Goal: Navigation & Orientation: Find specific page/section

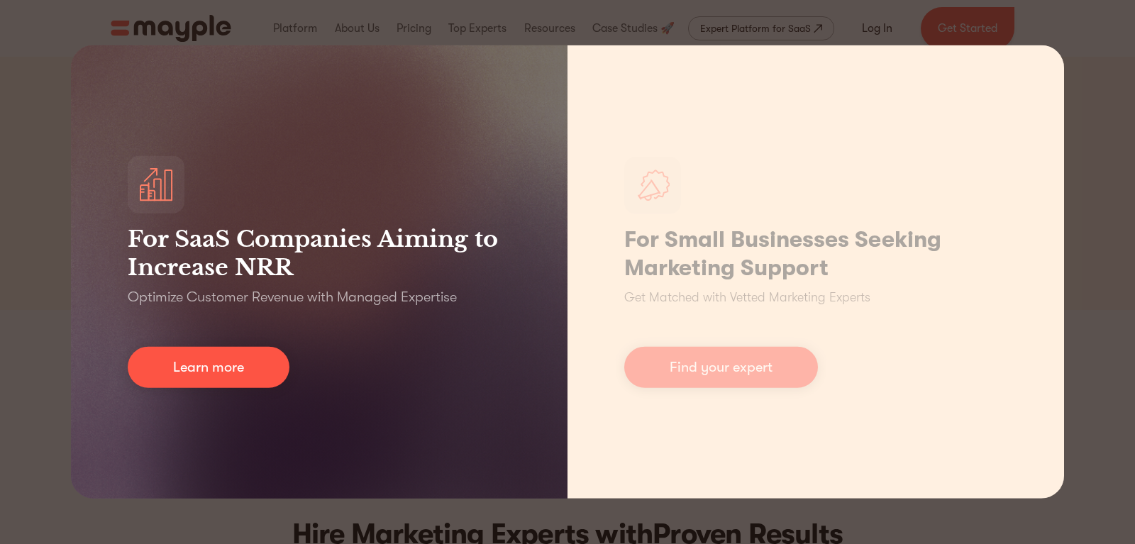
scroll to position [145, 0]
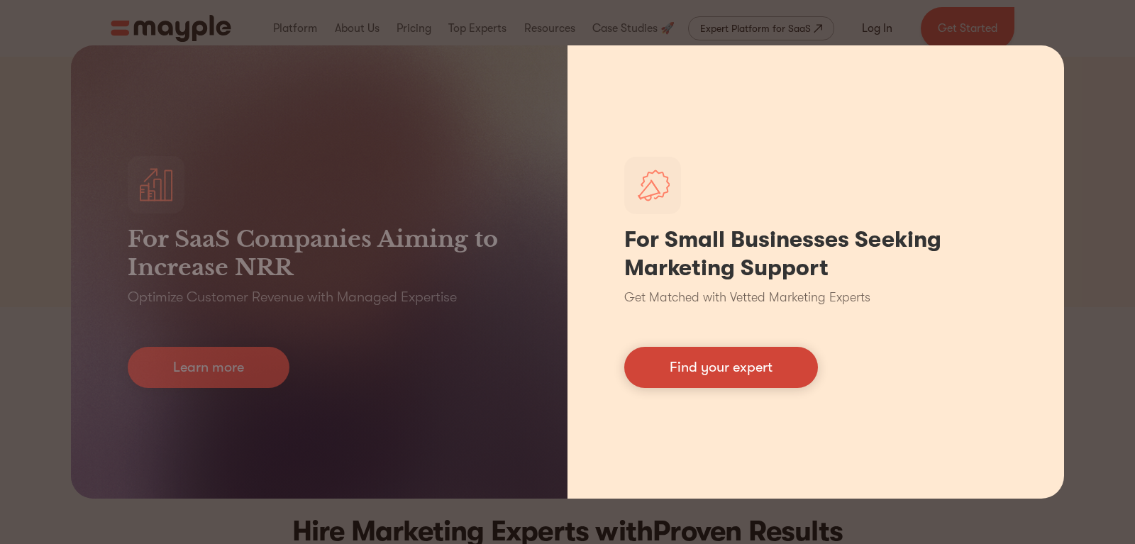
click at [746, 372] on link "Find your expert" at bounding box center [721, 367] width 194 height 41
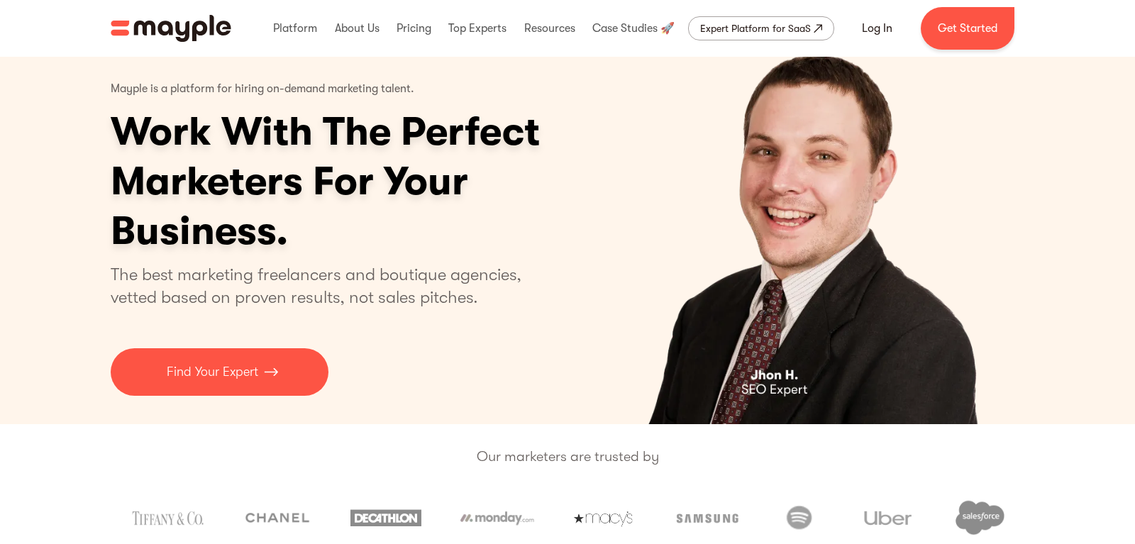
scroll to position [0, 0]
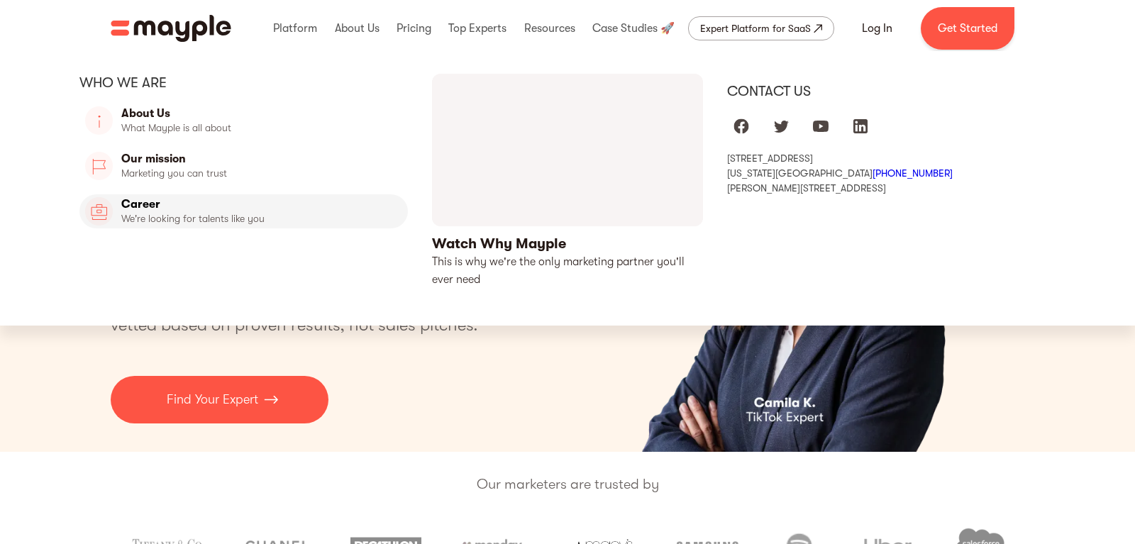
click at [138, 209] on link "Career" at bounding box center [243, 211] width 329 height 34
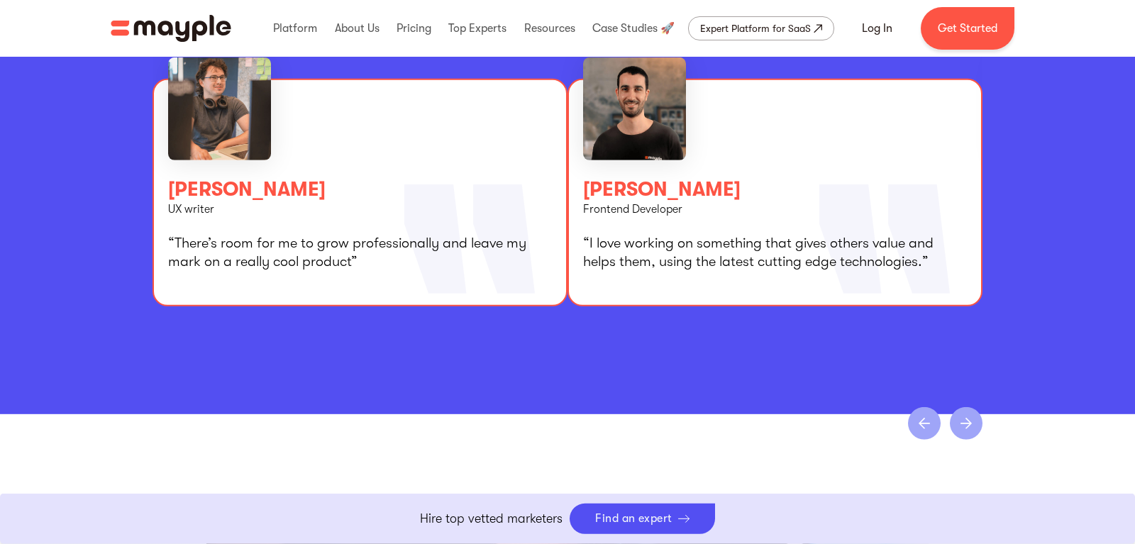
scroll to position [2533, 0]
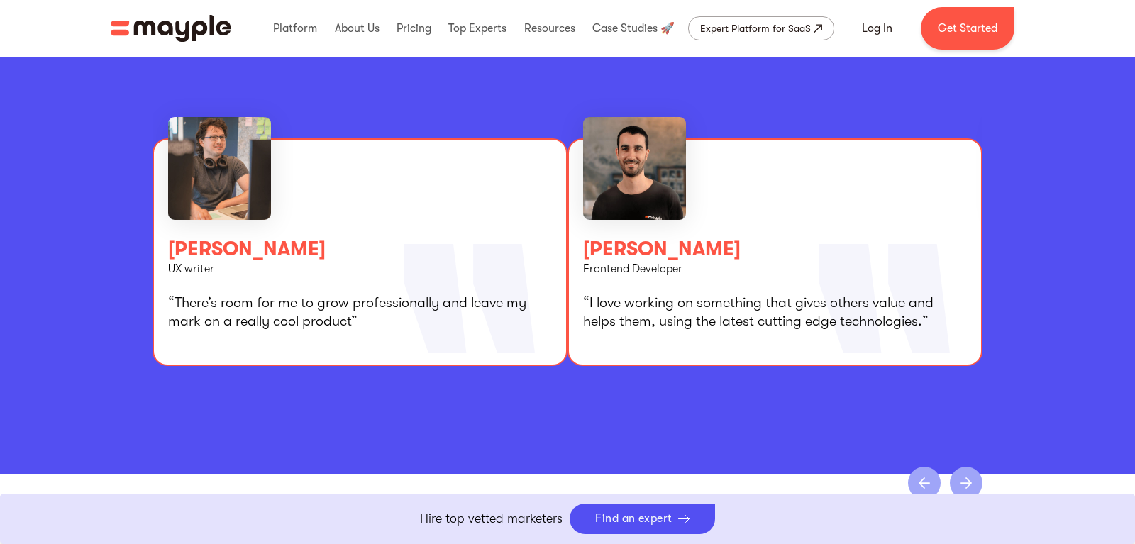
click at [967, 475] on div "next slide" at bounding box center [966, 483] width 33 height 33
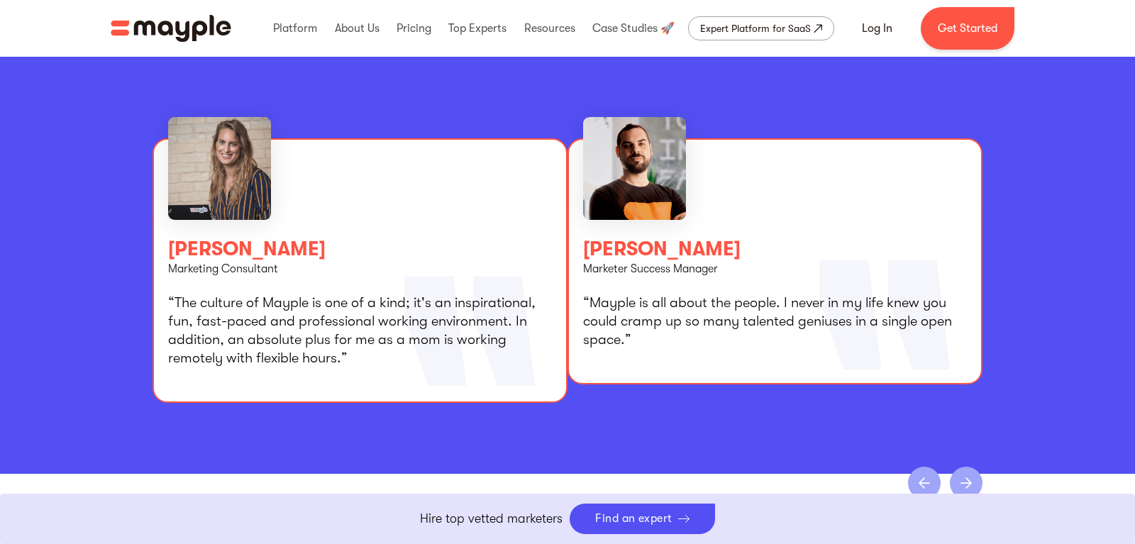
click at [967, 475] on div "next slide" at bounding box center [966, 483] width 33 height 33
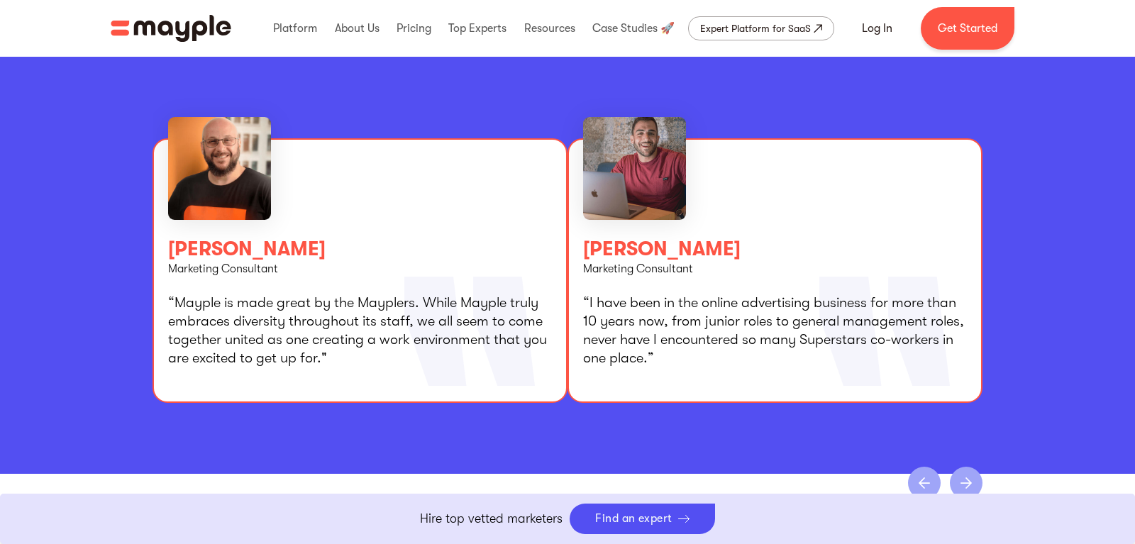
click at [967, 475] on div "next slide" at bounding box center [966, 483] width 33 height 33
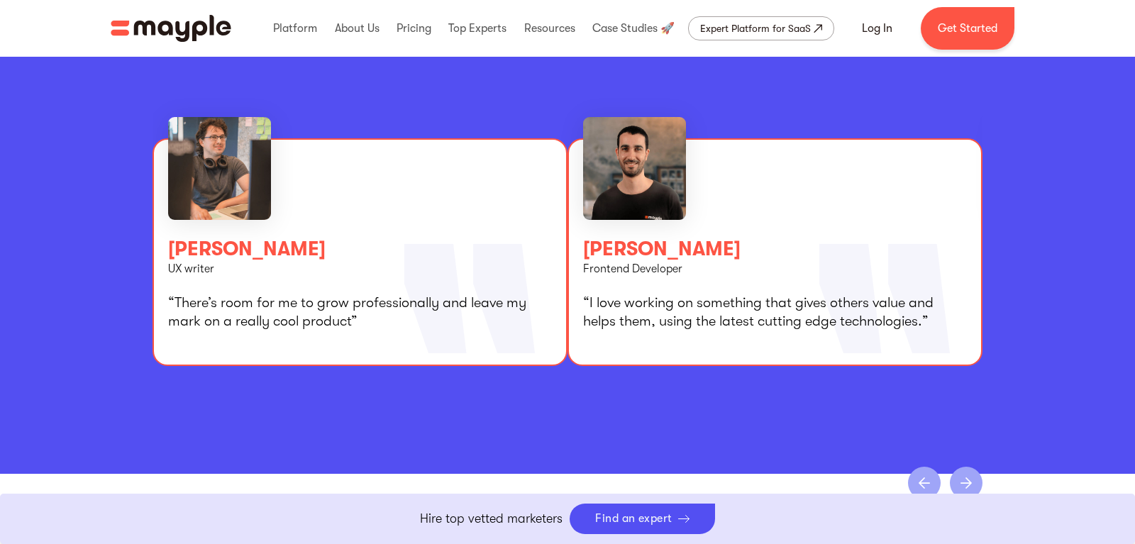
click at [967, 475] on div "next slide" at bounding box center [966, 483] width 33 height 33
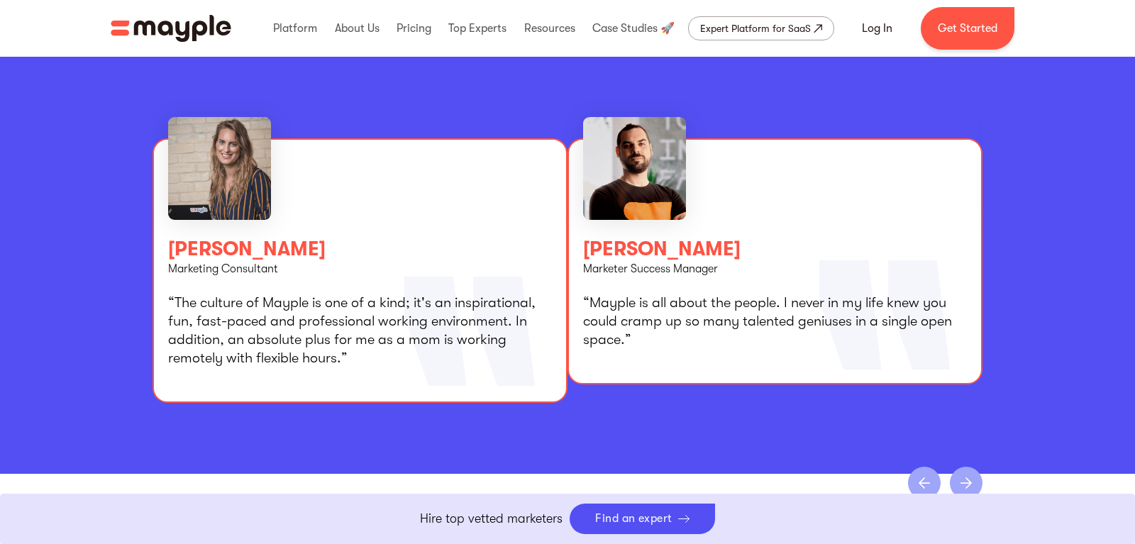
click at [967, 475] on div "next slide" at bounding box center [966, 483] width 33 height 33
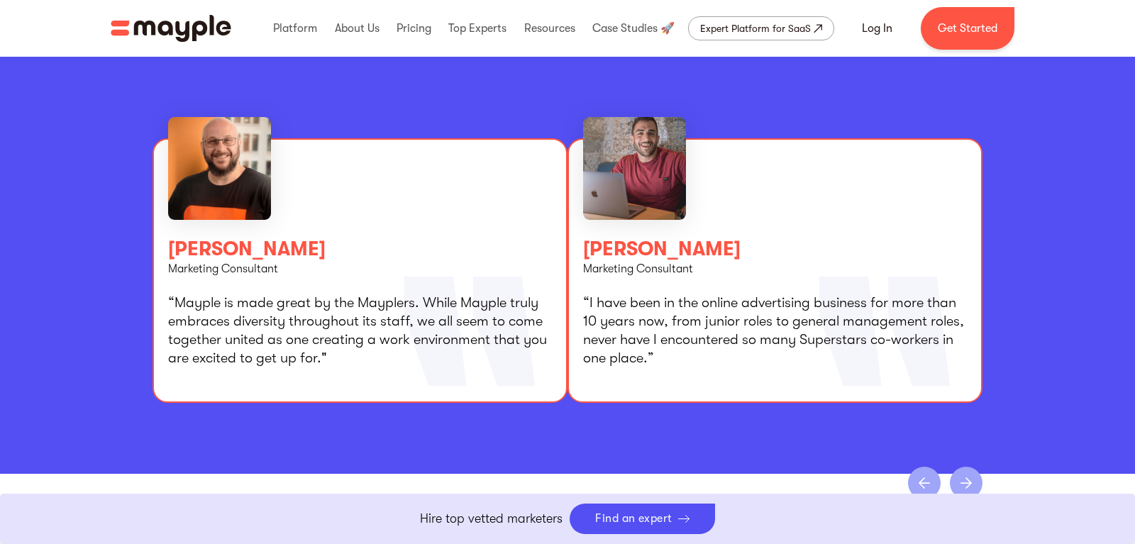
click at [967, 475] on div "next slide" at bounding box center [966, 483] width 33 height 33
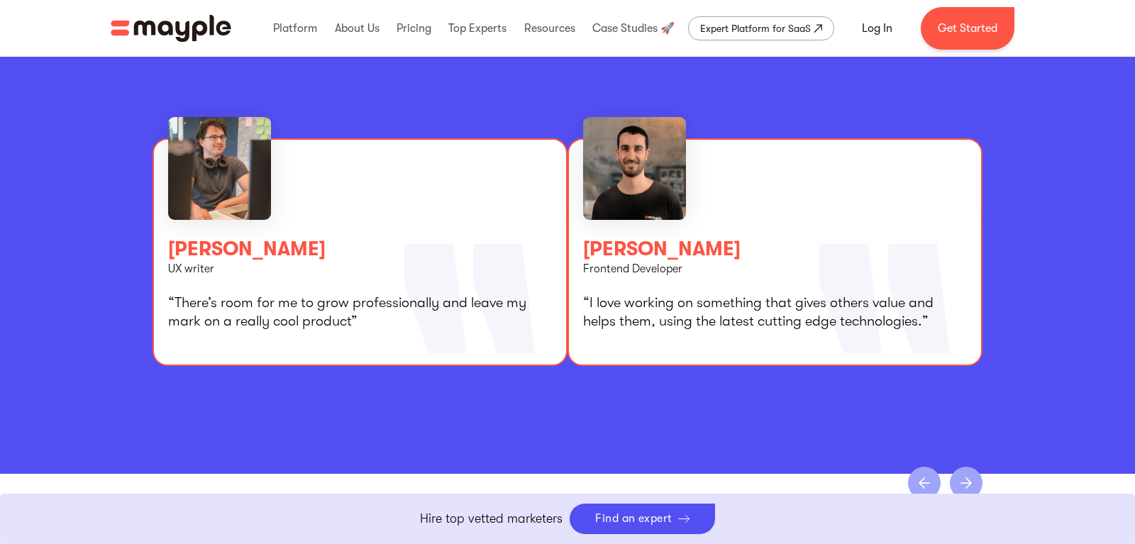
click at [967, 475] on div "next slide" at bounding box center [966, 483] width 33 height 33
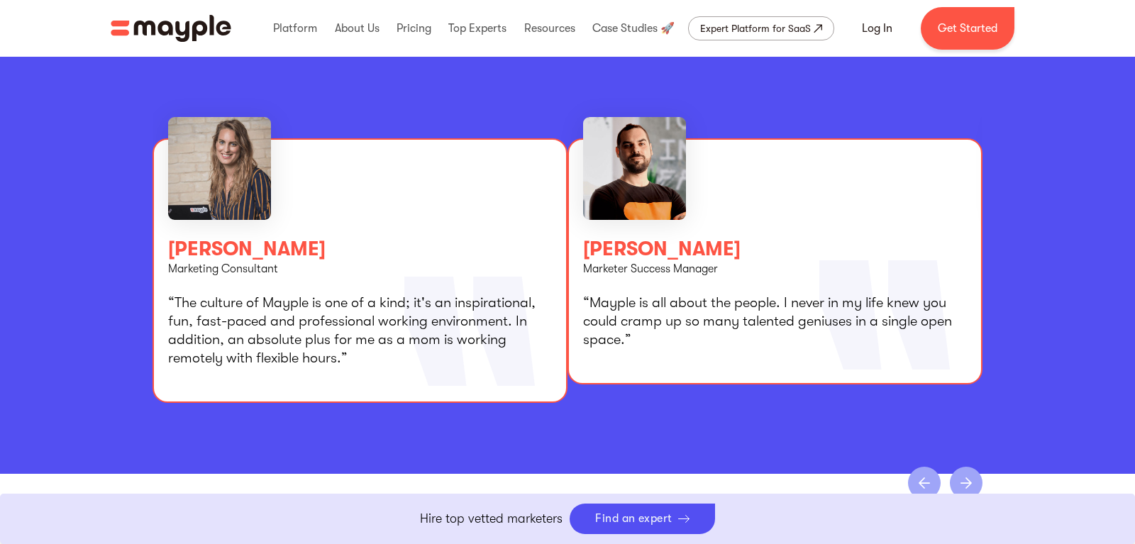
click at [967, 475] on div "next slide" at bounding box center [966, 483] width 33 height 33
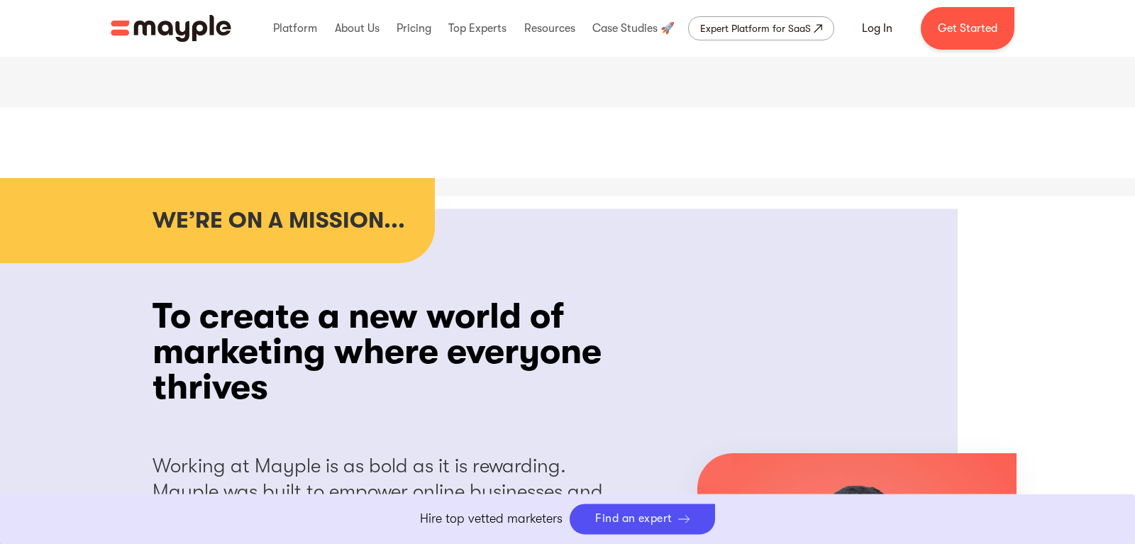
scroll to position [796, 0]
